Goal: Find specific page/section: Find specific page/section

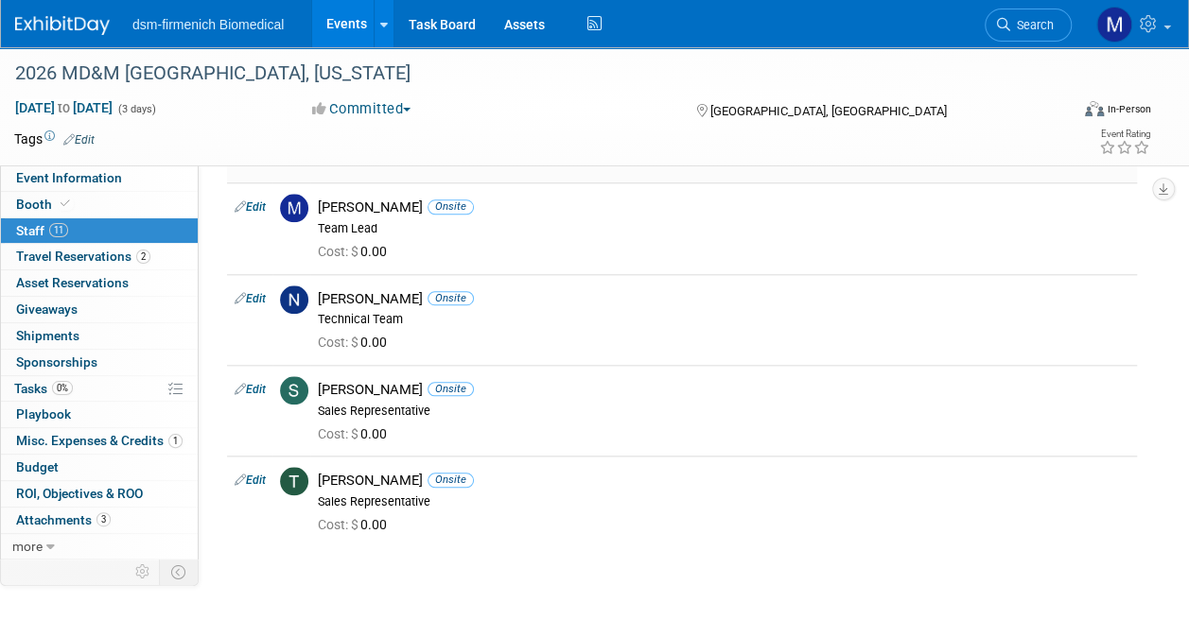
scroll to position [851, 0]
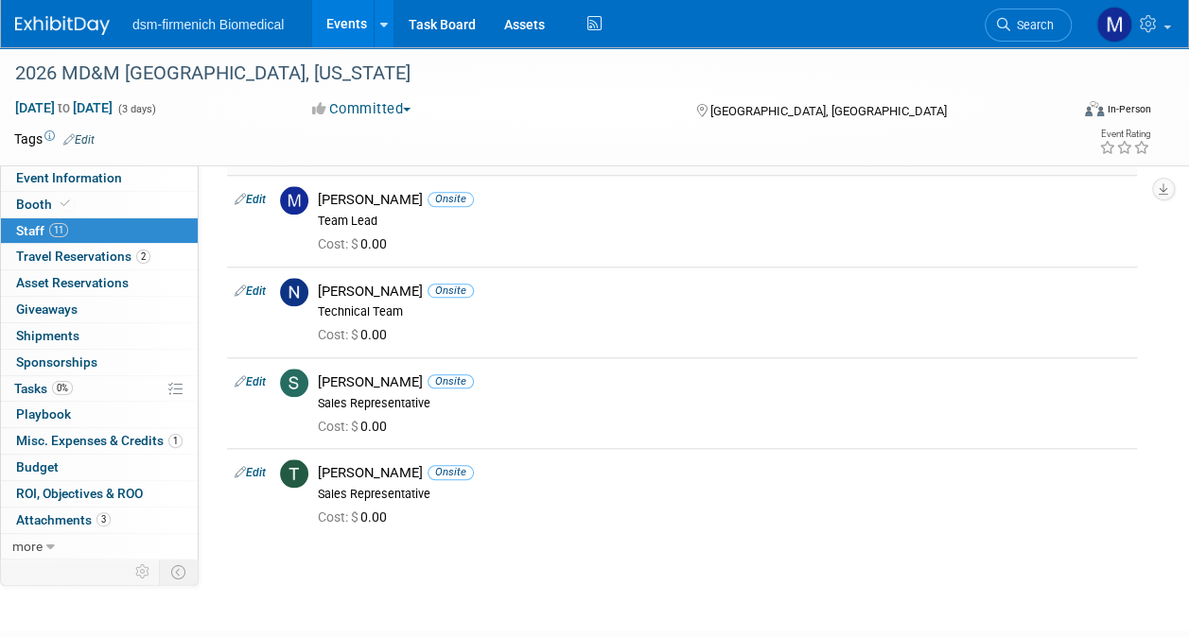
click at [442, 464] on div "Tom Massey Onsite" at bounding box center [723, 473] width 811 height 18
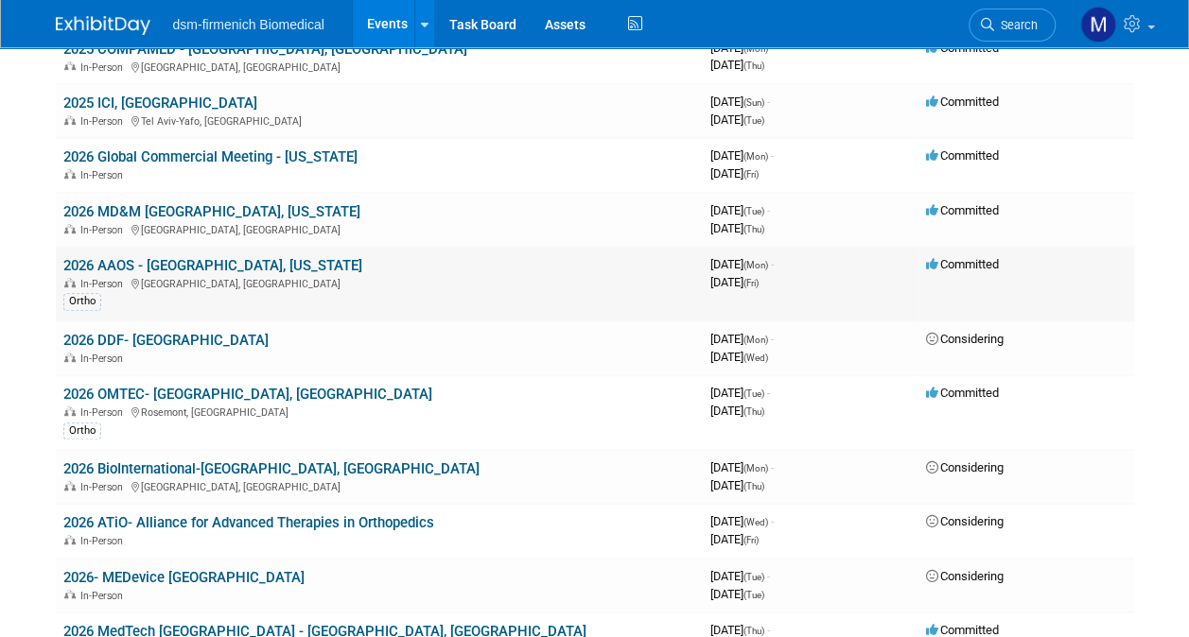
click at [111, 265] on link "2026 AAOS - [GEOGRAPHIC_DATA], [US_STATE]" at bounding box center [212, 265] width 299 height 17
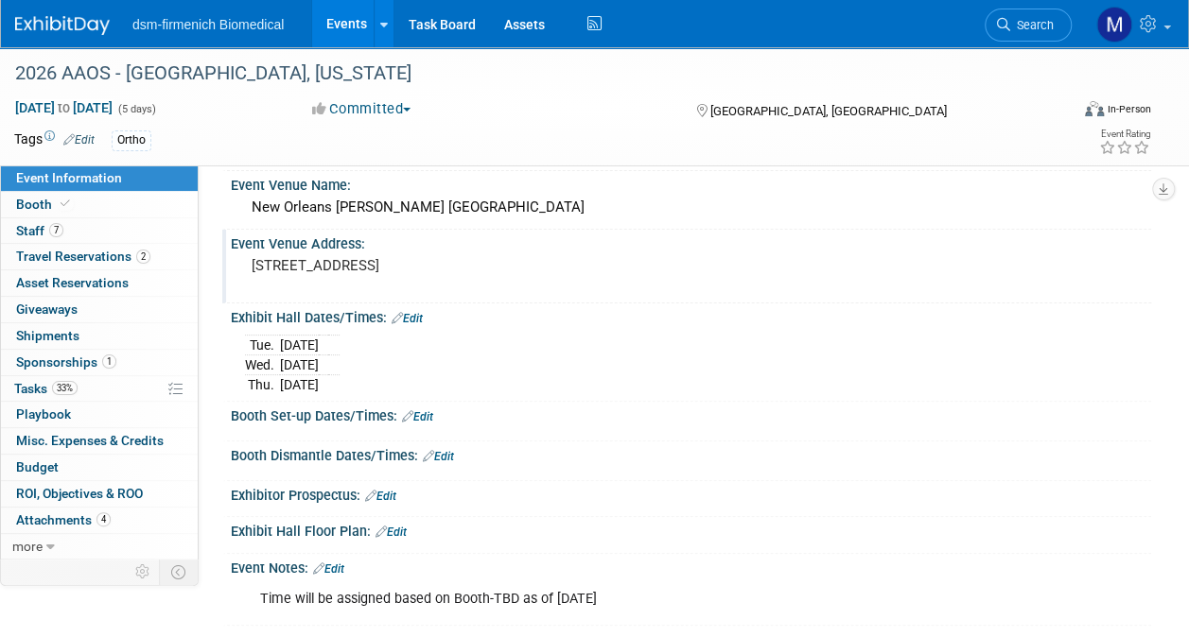
scroll to position [189, 0]
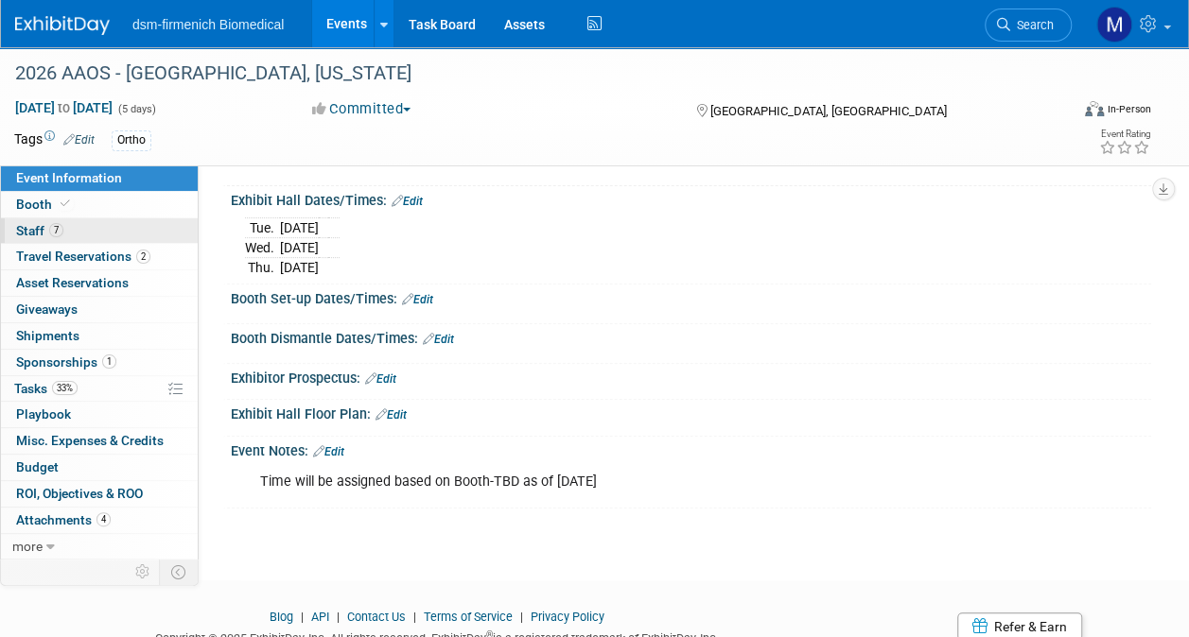
click at [34, 229] on span "Staff 7" at bounding box center [39, 230] width 47 height 15
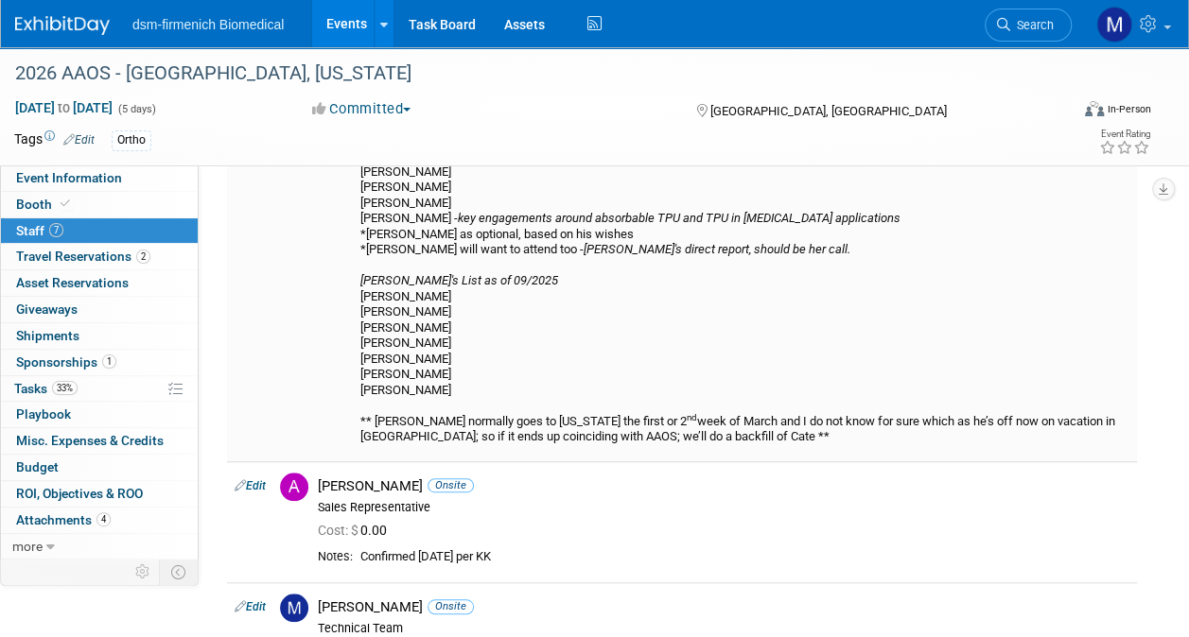
scroll to position [284, 0]
